Goal: Task Accomplishment & Management: Use online tool/utility

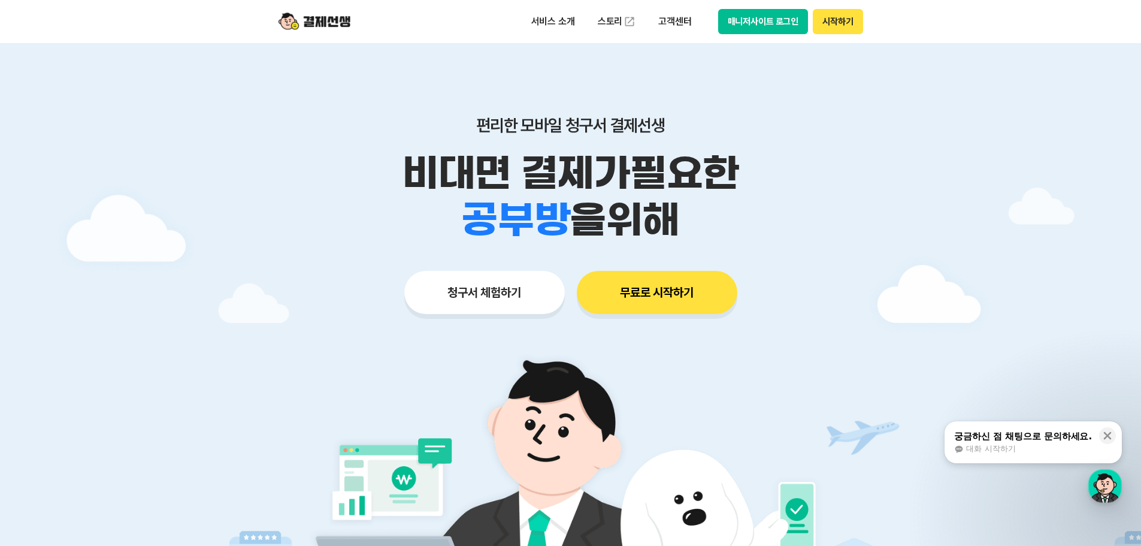
click at [834, 26] on button "시작하기" at bounding box center [838, 21] width 50 height 25
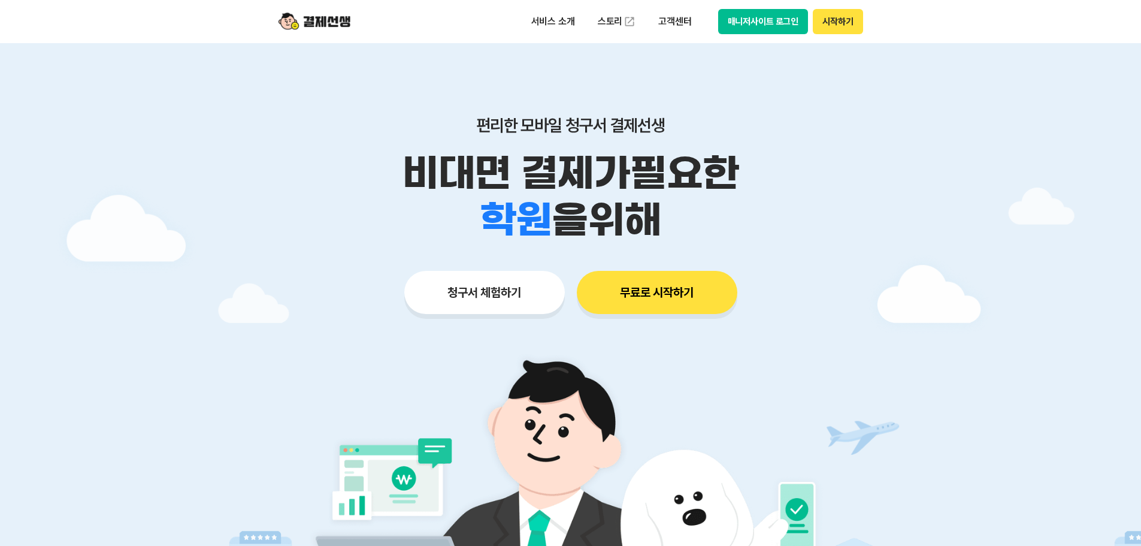
click at [651, 297] on button "무료로 시작하기" at bounding box center [657, 292] width 161 height 43
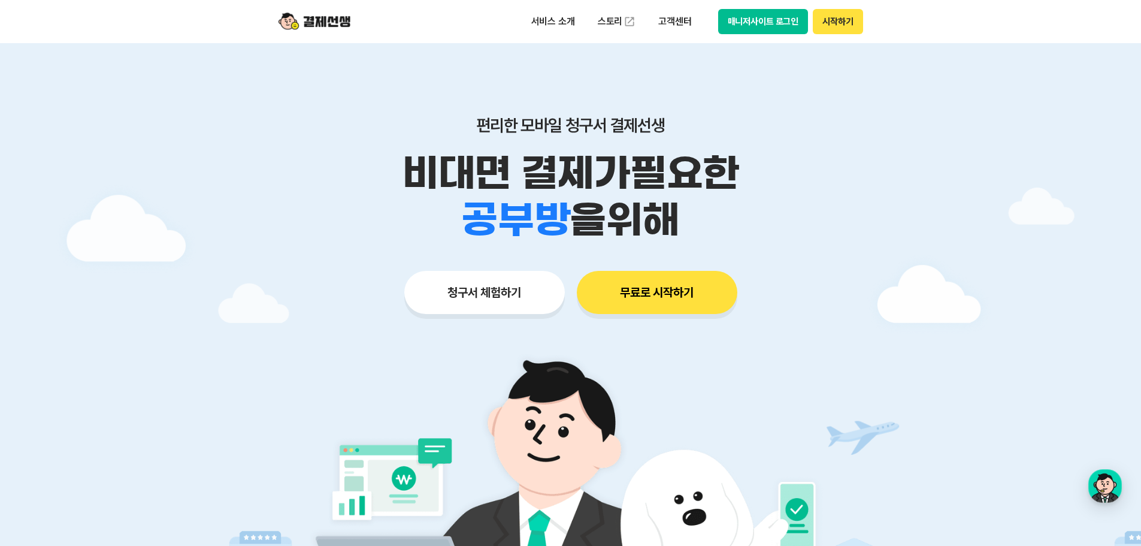
drag, startPoint x: 775, startPoint y: 24, endPoint x: 749, endPoint y: 110, distance: 90.0
drag, startPoint x: 749, startPoint y: 110, endPoint x: 737, endPoint y: 7, distance: 103.7
click at [736, 30] on button "매니저사이트 로그인" at bounding box center [763, 21] width 90 height 25
